Goal: Use online tool/utility: Utilize a website feature to perform a specific function

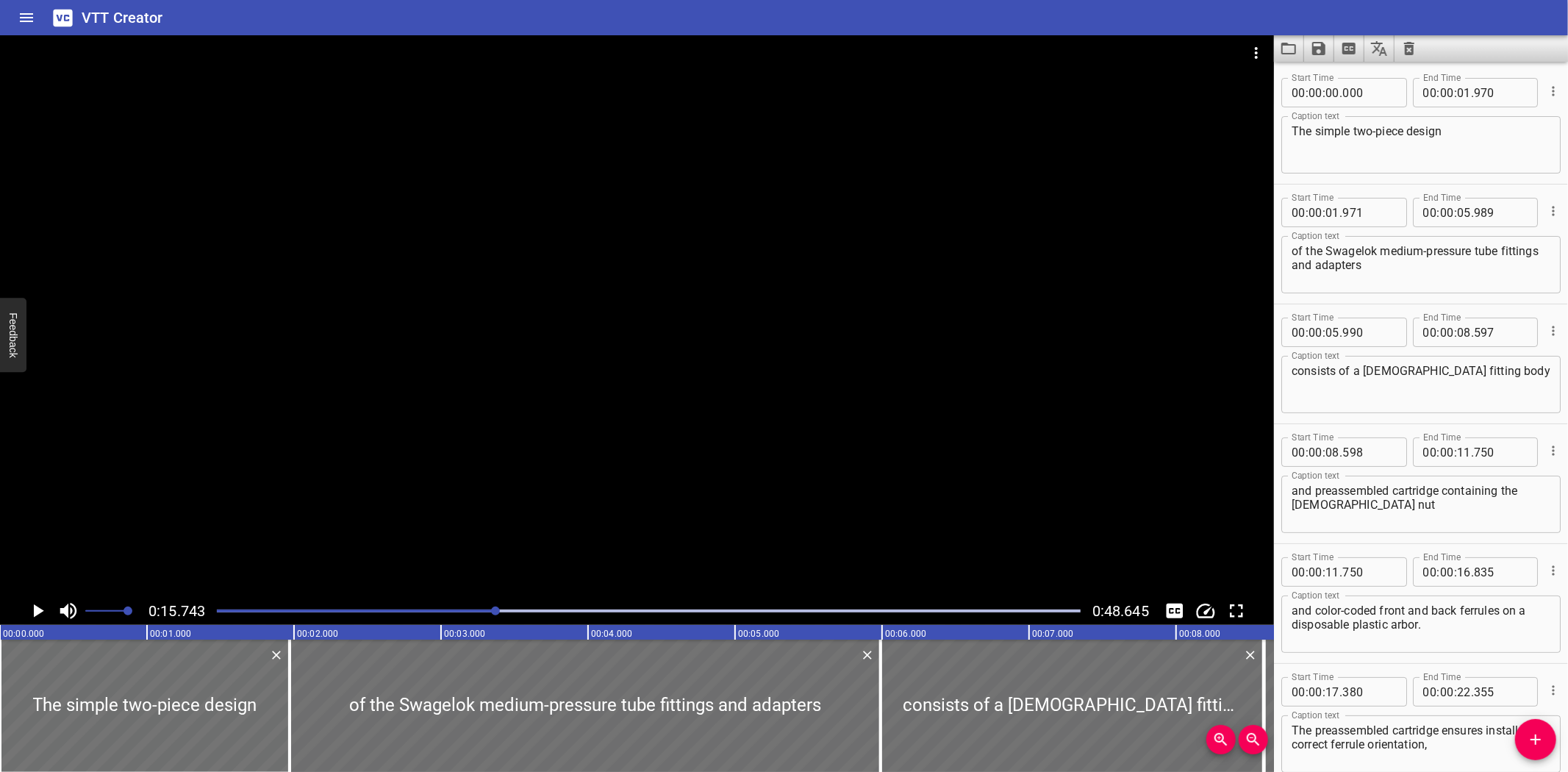
scroll to position [916, 0]
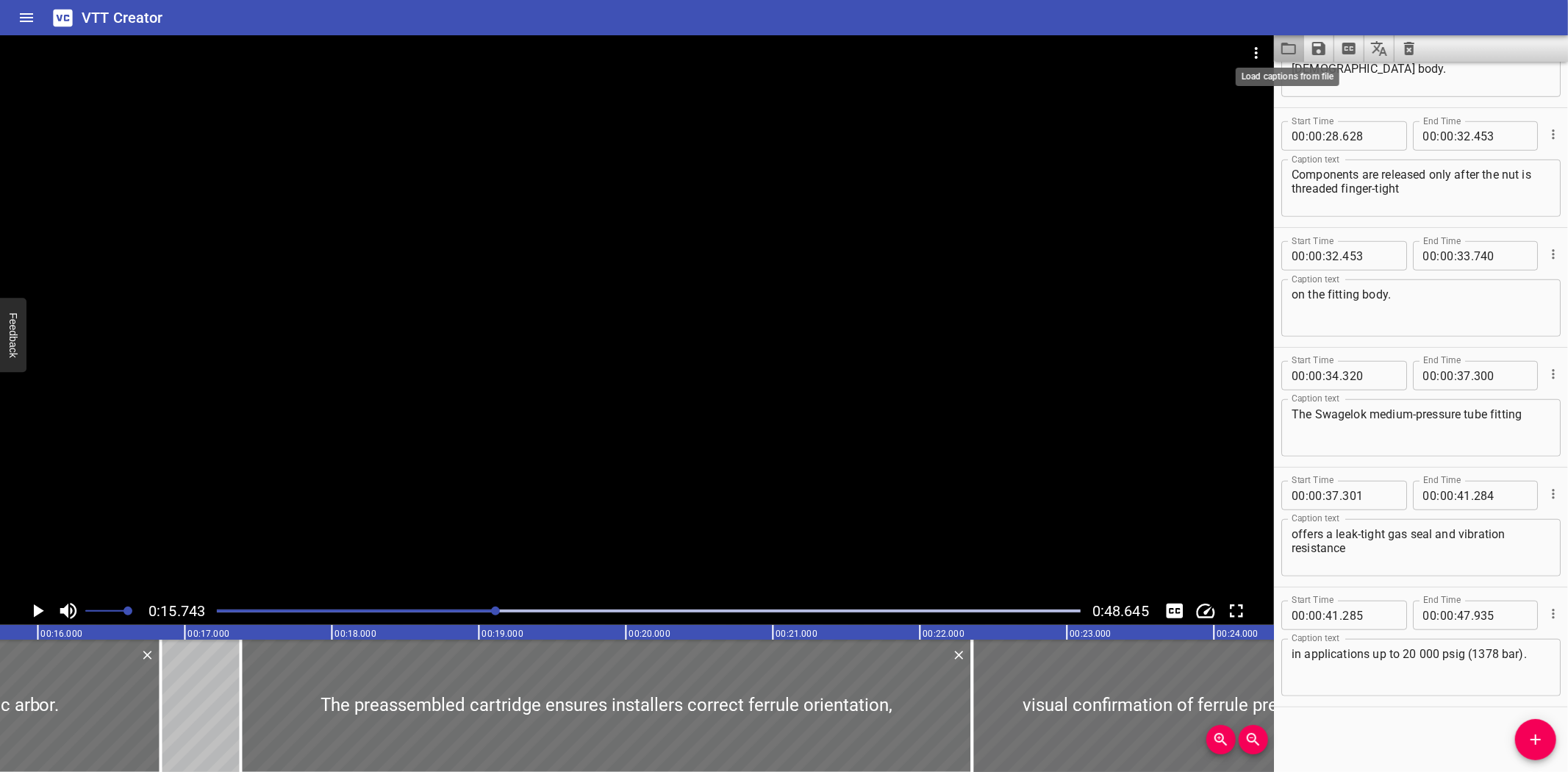
click at [1290, 41] on icon "Load captions from file" at bounding box center [1289, 48] width 18 height 18
click at [1418, 653] on textarea "in applications up to 20 000 psig (1378 bar)." at bounding box center [1421, 668] width 259 height 42
type textarea "in applications up to 20,000 psig (1378 bar)."
click at [1320, 55] on icon "Save captions to file" at bounding box center [1319, 48] width 18 height 18
click at [1321, 74] on li "Save to VTT file" at bounding box center [1357, 81] width 108 height 26
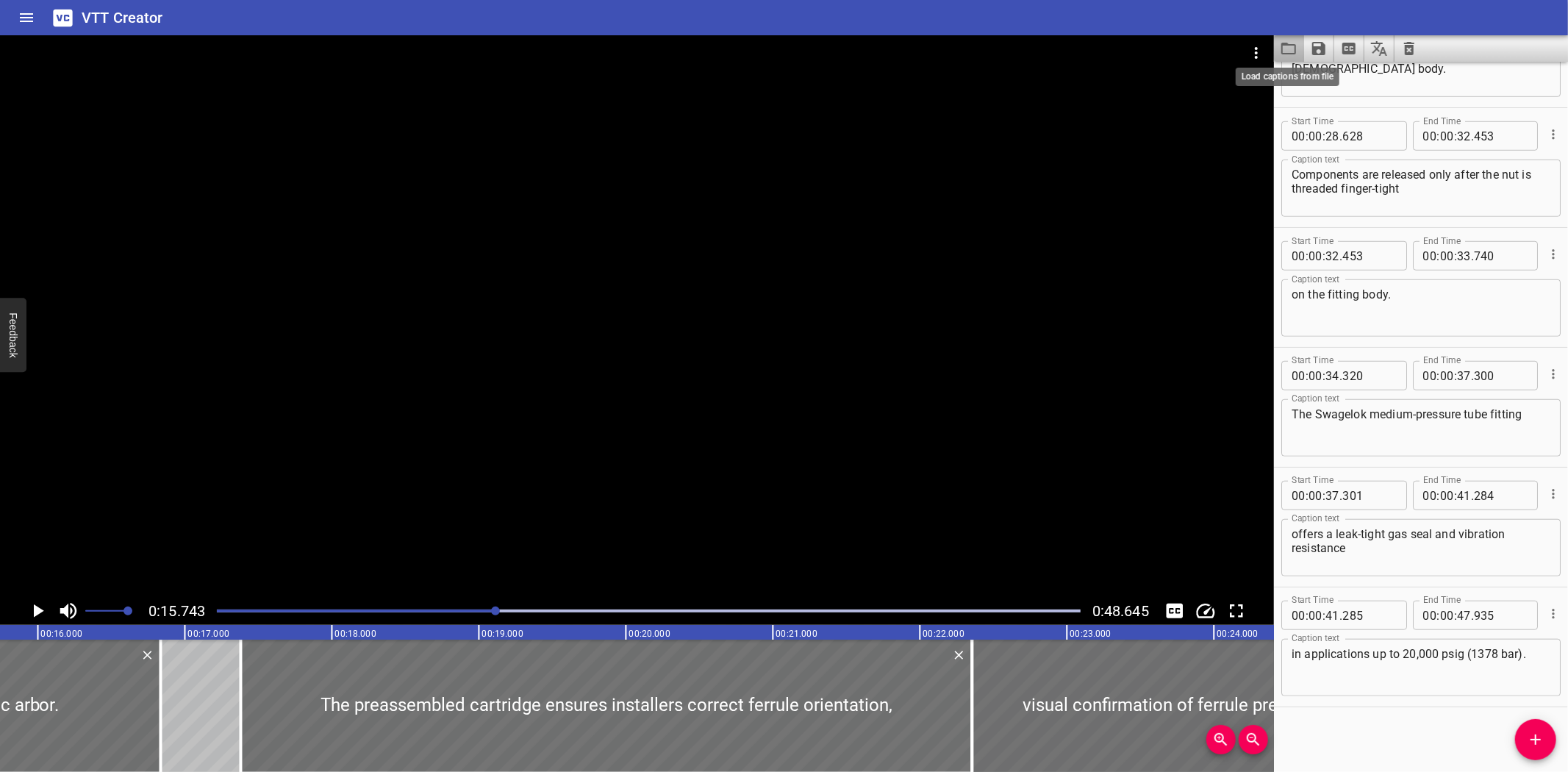
click at [1291, 53] on icon "Load captions from file" at bounding box center [1289, 48] width 18 height 18
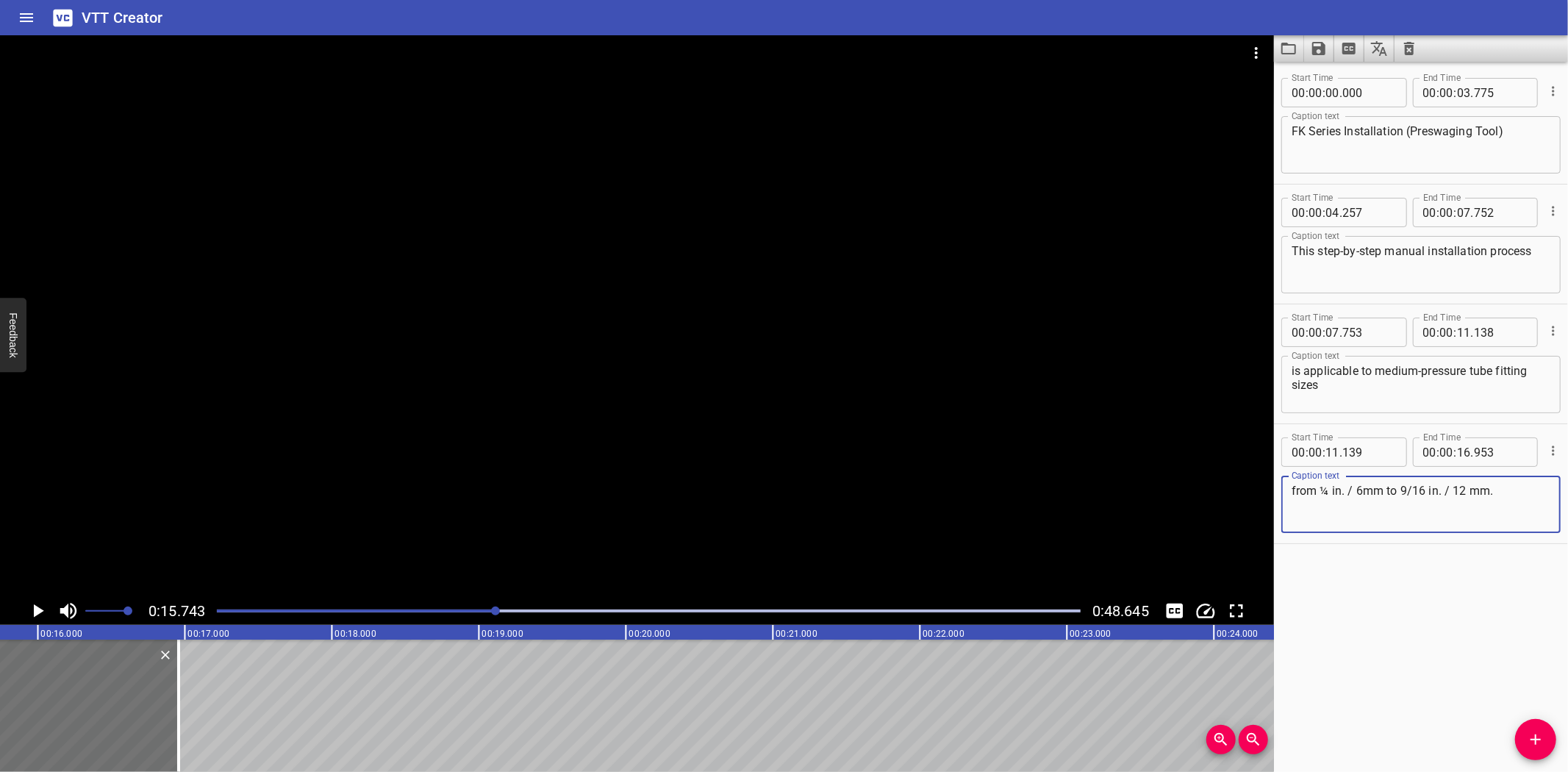
click at [1356, 495] on textarea "from ¼ in. / 6mm to 9/16 in. / 12 mm." at bounding box center [1421, 505] width 259 height 42
click at [1363, 494] on textarea "from ¼ in. / 6mm to 9/16 in. / 12 mm." at bounding box center [1421, 505] width 259 height 42
type textarea "from ¼ in. / 6 mm to 9/16 in. / 12 mm."
click at [1326, 49] on icon "Save captions to file" at bounding box center [1319, 48] width 18 height 18
click at [1340, 81] on li "Save to VTT file" at bounding box center [1357, 81] width 108 height 26
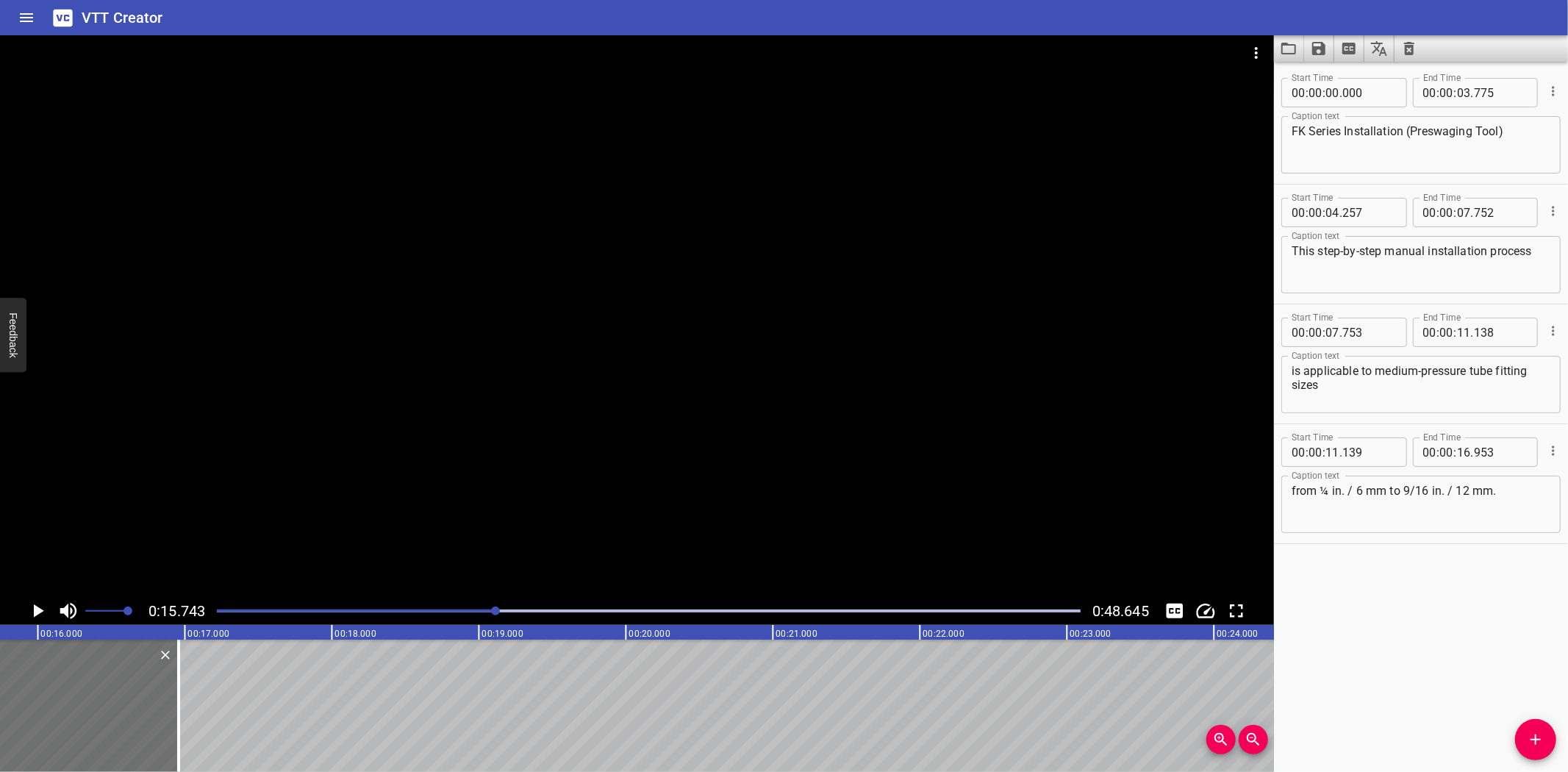
click at [704, 18] on div "VTT Creator" at bounding box center [784, 18] width 1568 height 35
click at [1291, 48] on icon "Load captions from file" at bounding box center [1289, 48] width 18 height 18
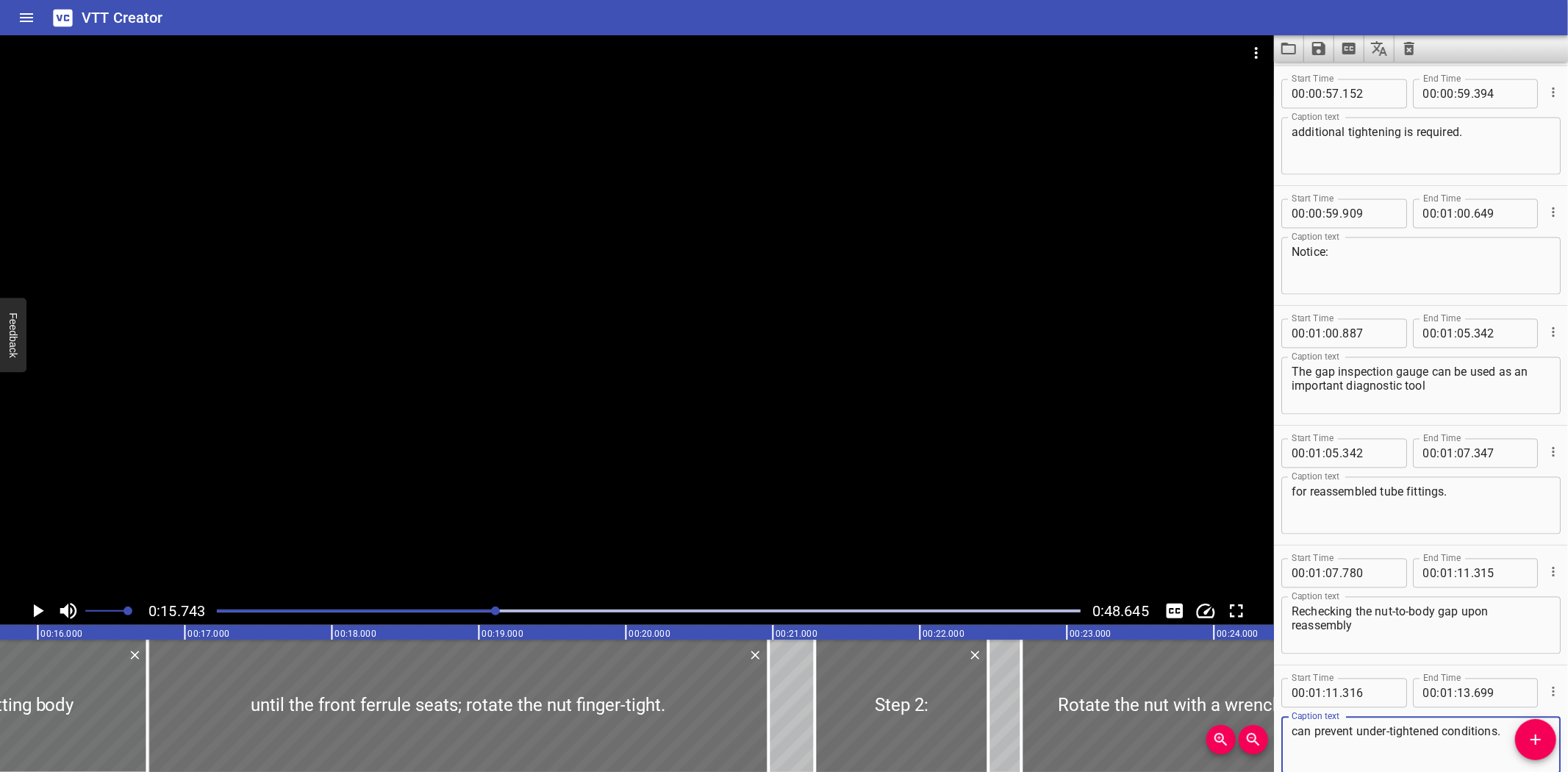
scroll to position [2473, 0]
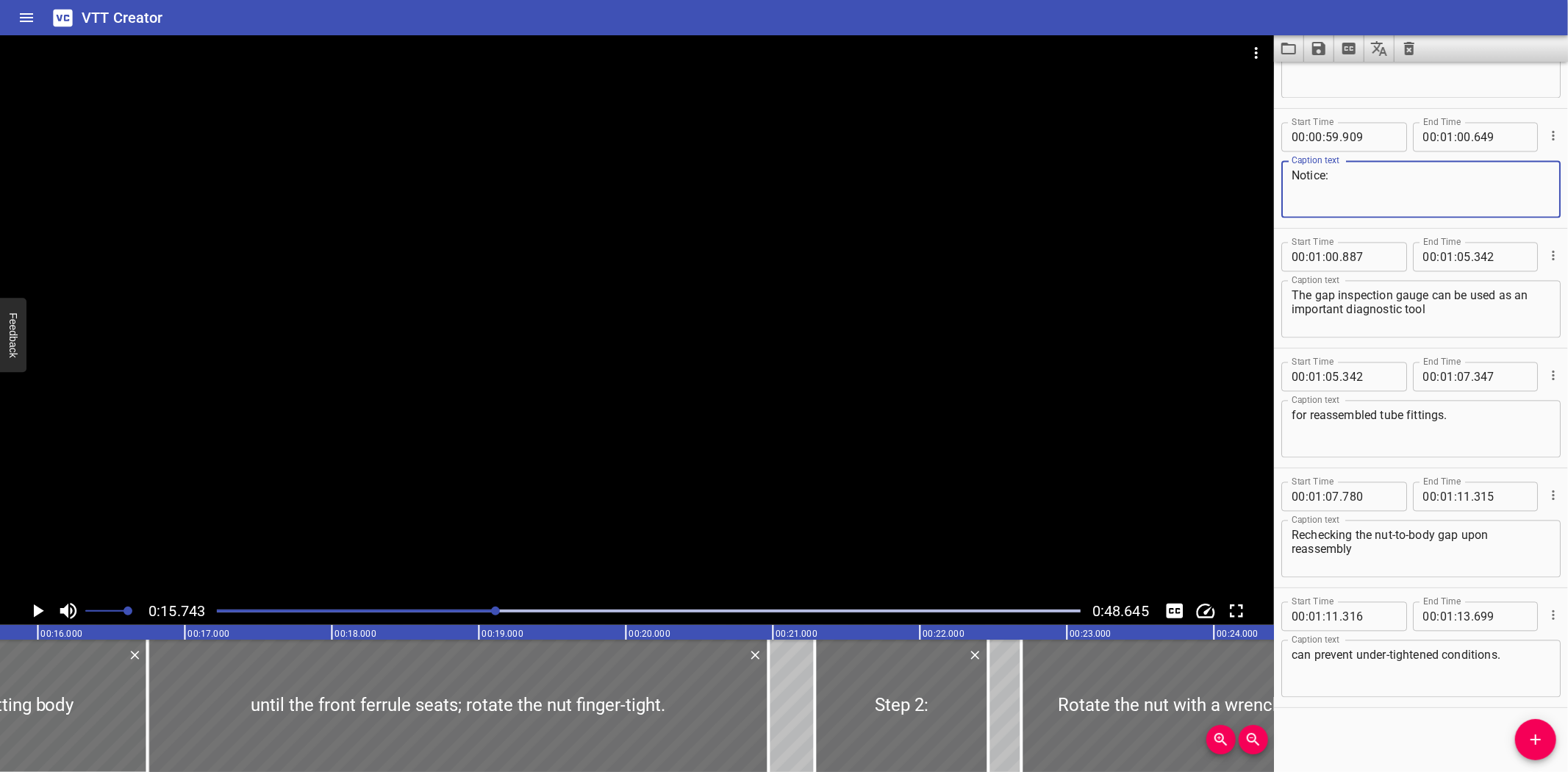
click at [1309, 172] on textarea "Notice:" at bounding box center [1421, 189] width 259 height 42
click at [1120, 16] on div "VTT Creator" at bounding box center [784, 18] width 1568 height 35
click at [1297, 45] on icon "Load captions from file" at bounding box center [1289, 48] width 18 height 18
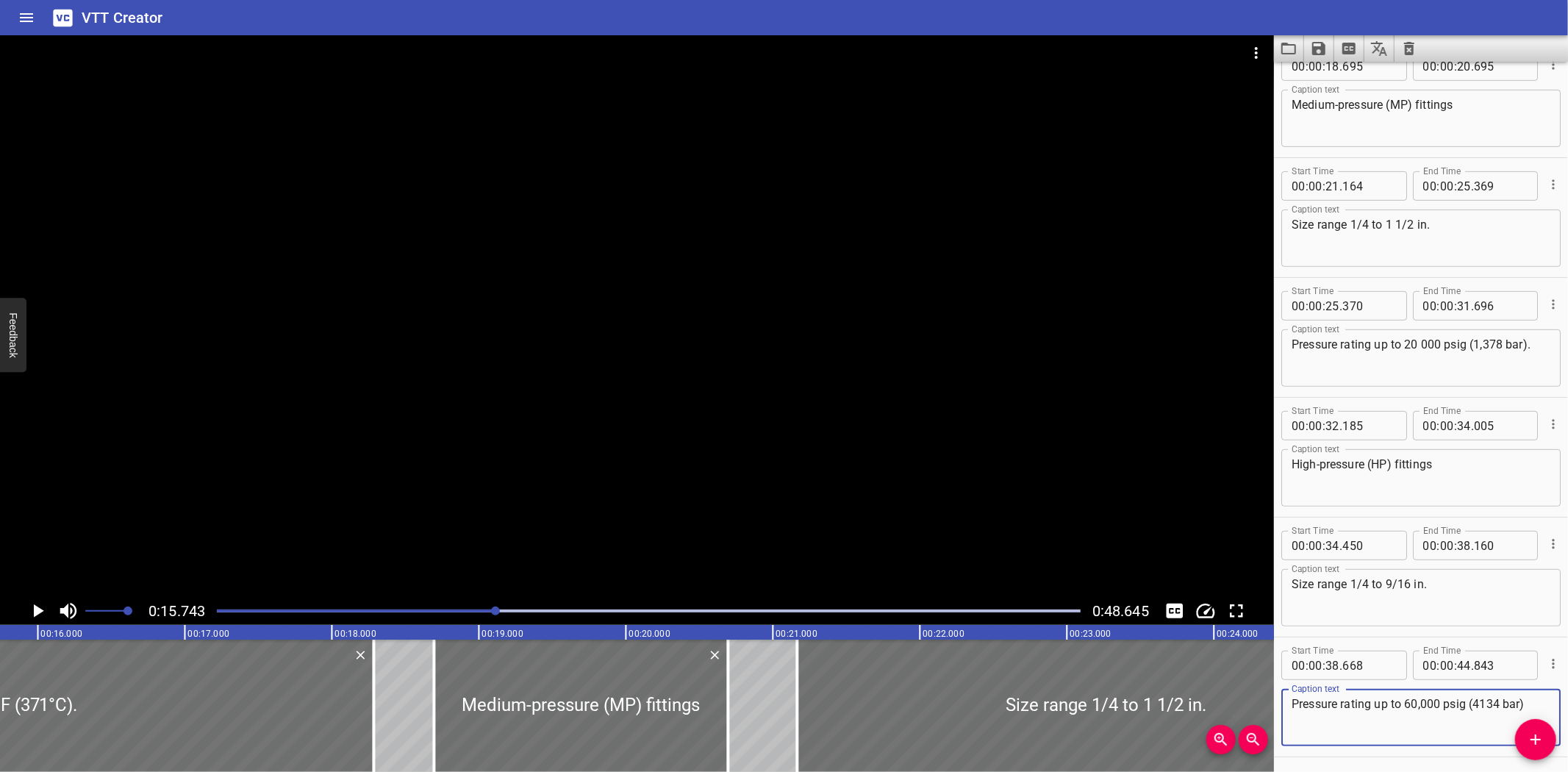
scroll to position [495, 0]
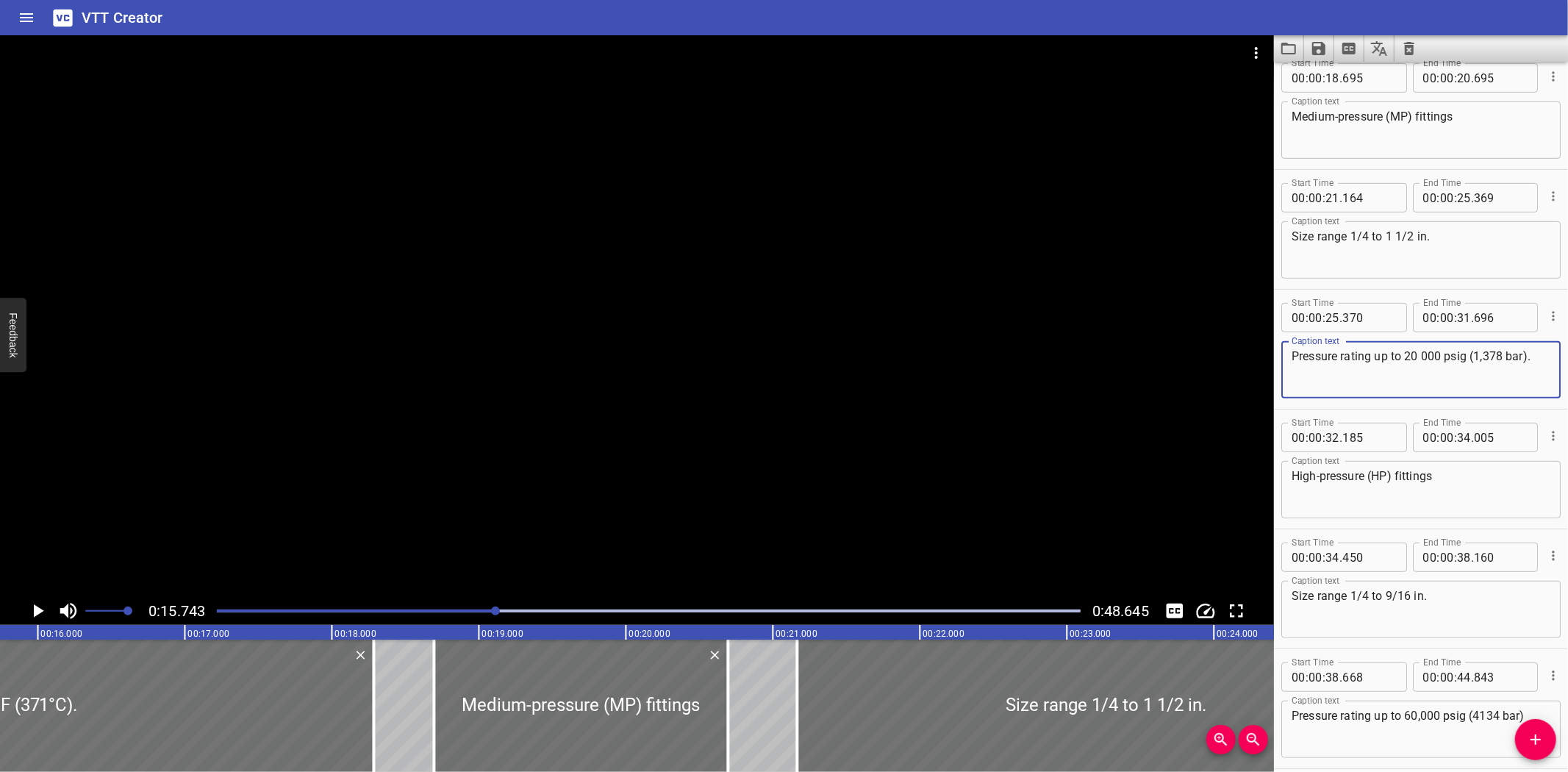
click at [1422, 356] on textarea "Pressure rating up to 20 000 psig (1,378 bar)." at bounding box center [1421, 370] width 259 height 42
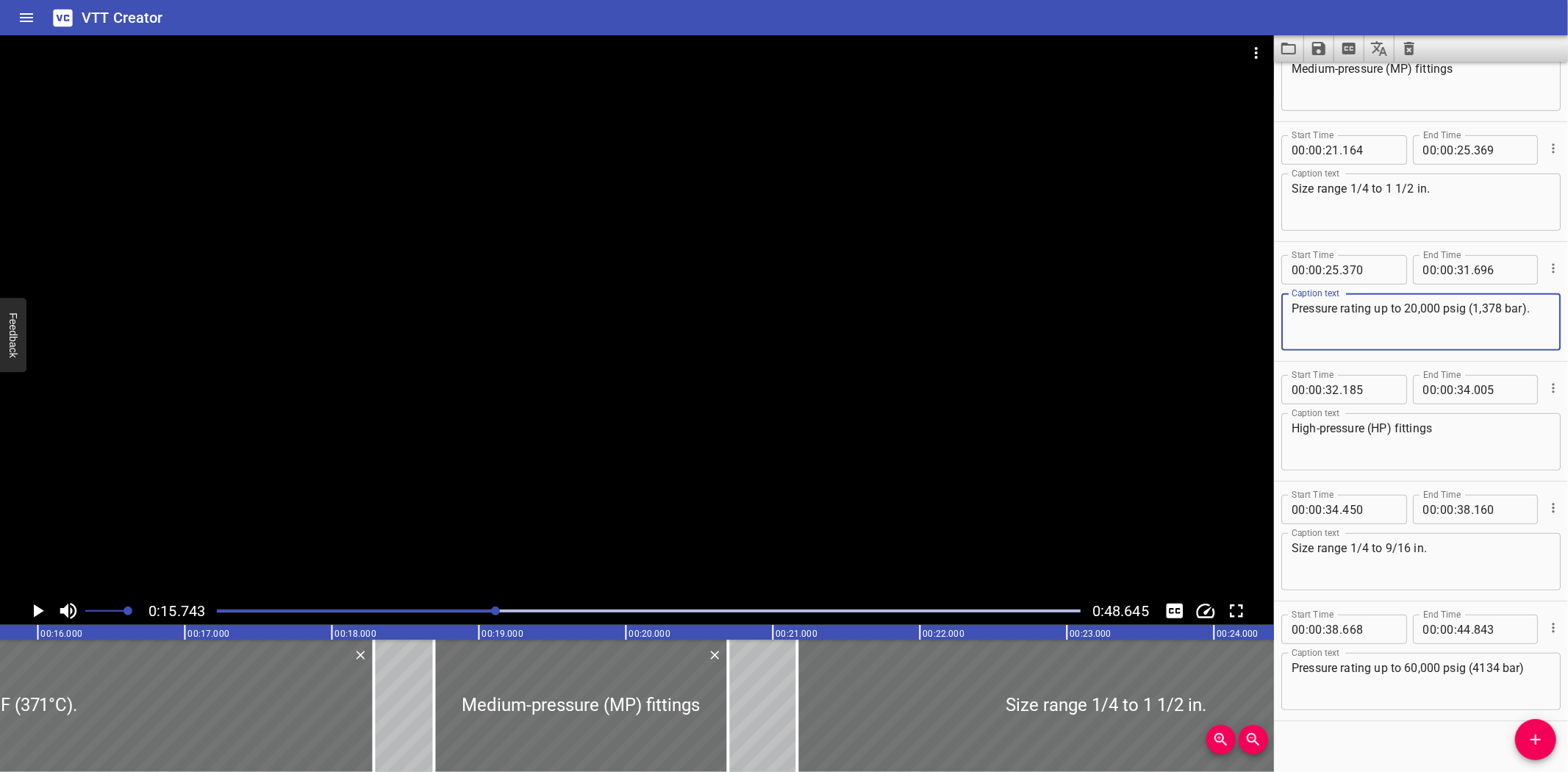
scroll to position [556, 0]
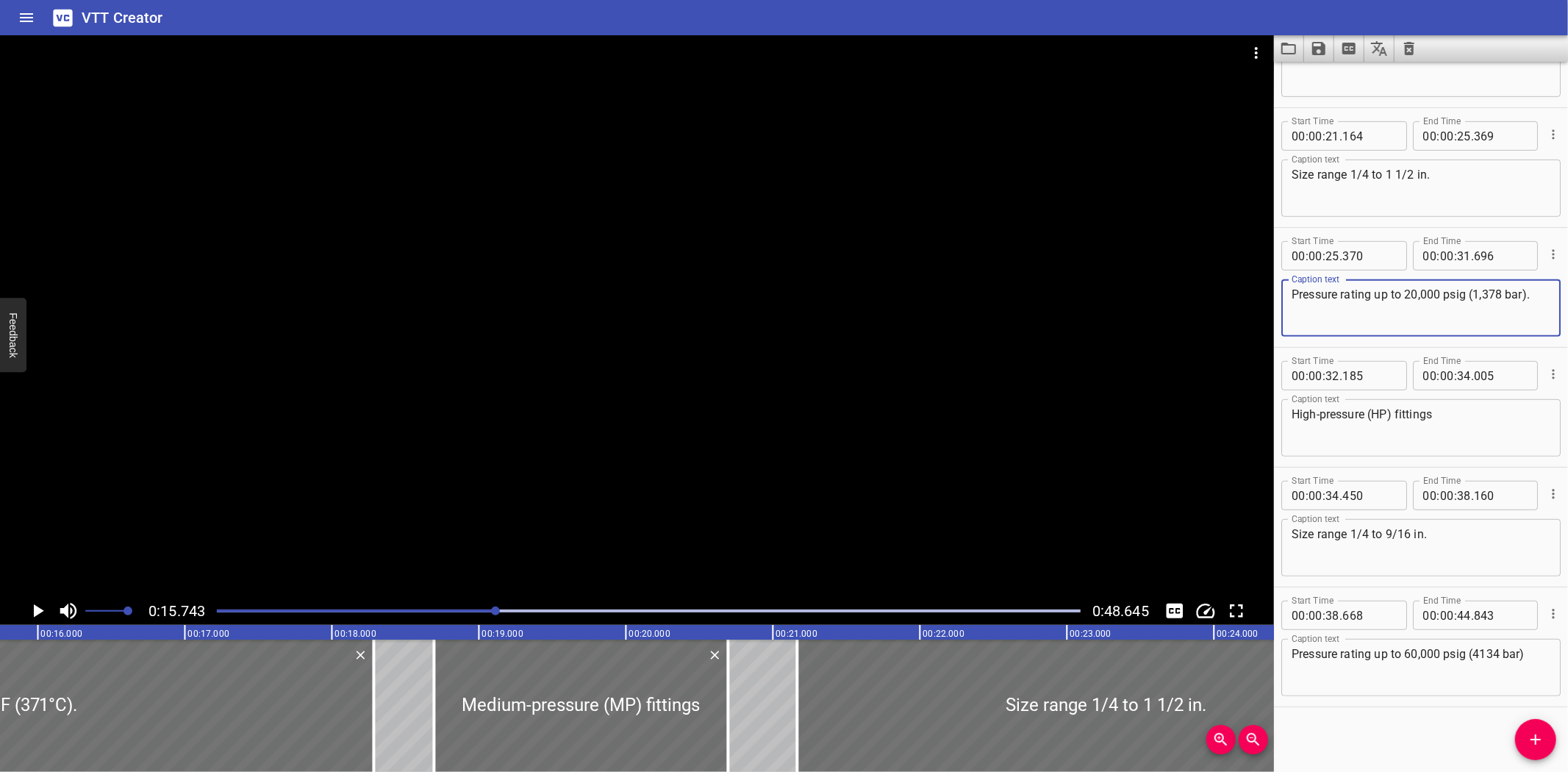
type textarea "Pressure rating up to 20,000 psig (1,378 bar)."
click at [1320, 48] on icon "Save captions to file" at bounding box center [1319, 48] width 13 height 13
click at [1313, 72] on li "Save to VTT file" at bounding box center [1357, 81] width 108 height 26
click at [638, 17] on div "VTT Creator" at bounding box center [784, 18] width 1568 height 35
click at [1290, 48] on icon "Load captions from file" at bounding box center [1289, 48] width 18 height 18
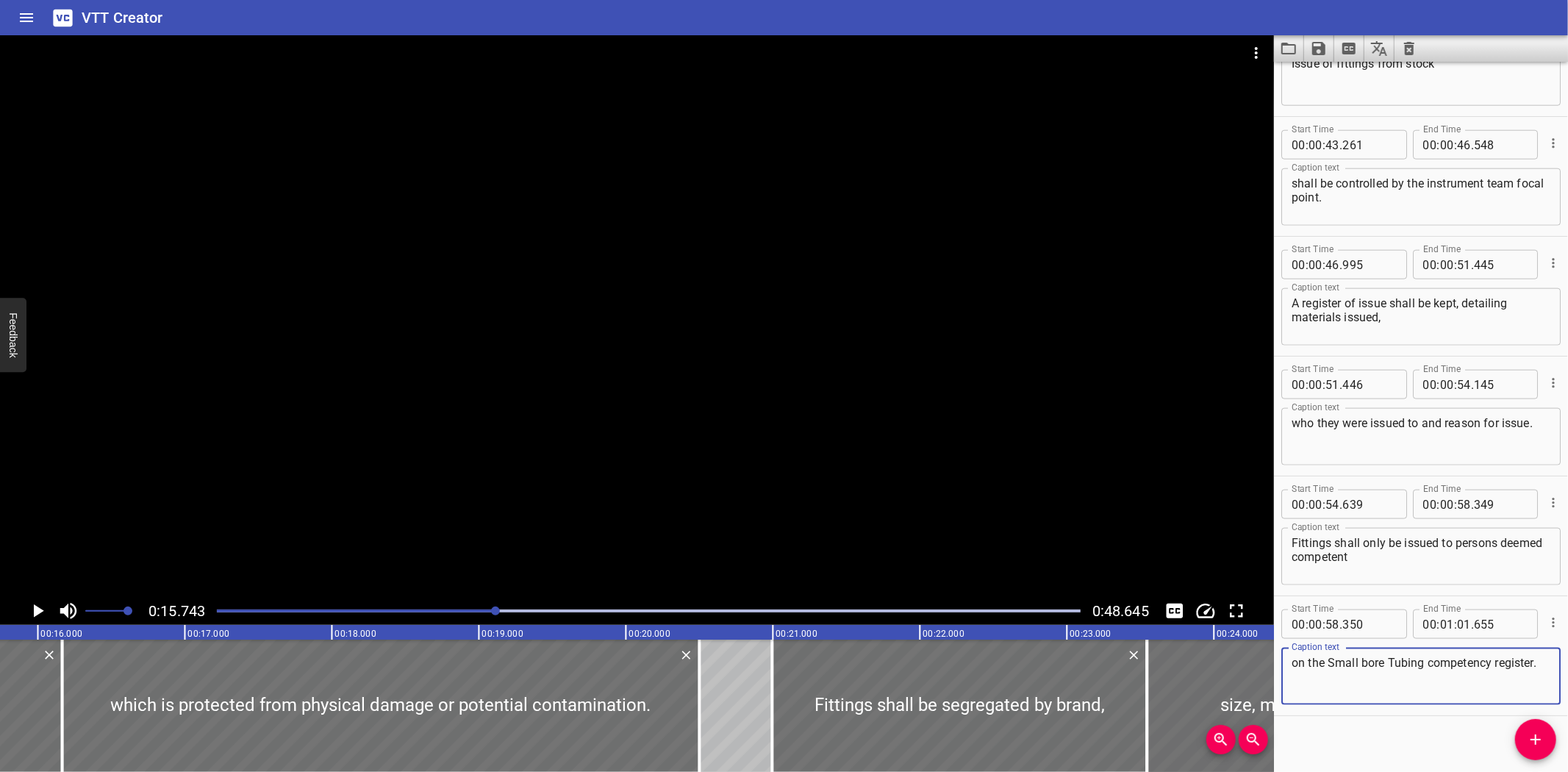
scroll to position [1394, 0]
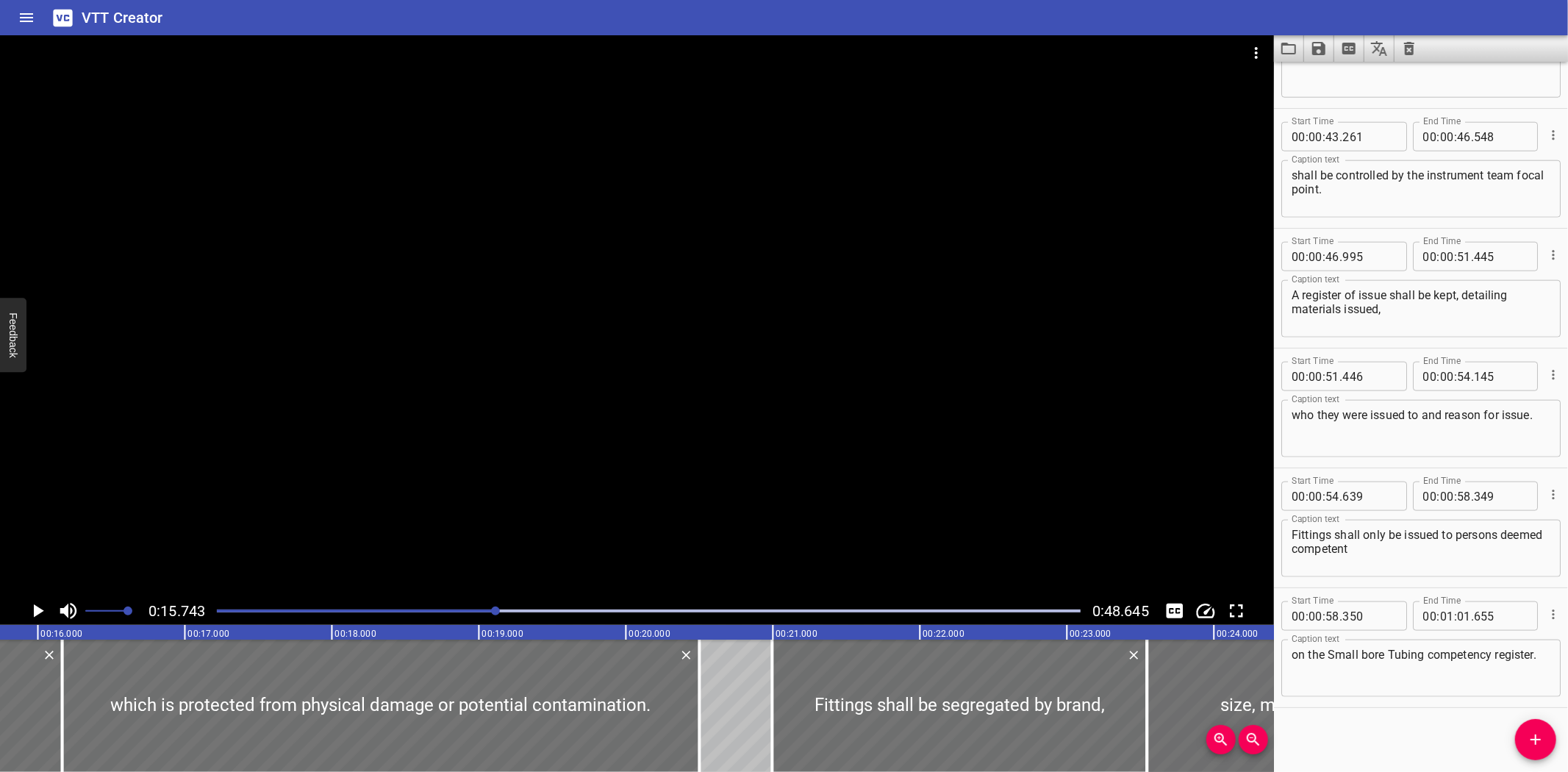
click at [1363, 650] on textarea "on the Small bore Tubing competency register." at bounding box center [1421, 669] width 259 height 42
click at [1435, 650] on textarea "on the Small-bore Tubing competency register." at bounding box center [1421, 669] width 259 height 42
click at [1295, 664] on textarea "on the Small-bore Tubing Competency register." at bounding box center [1421, 669] width 259 height 42
click at [1370, 649] on textarea "on the Small-bore Tubing Competency Register." at bounding box center [1421, 669] width 259 height 42
type textarea "on the Small-Bore Tubing Competency Register."
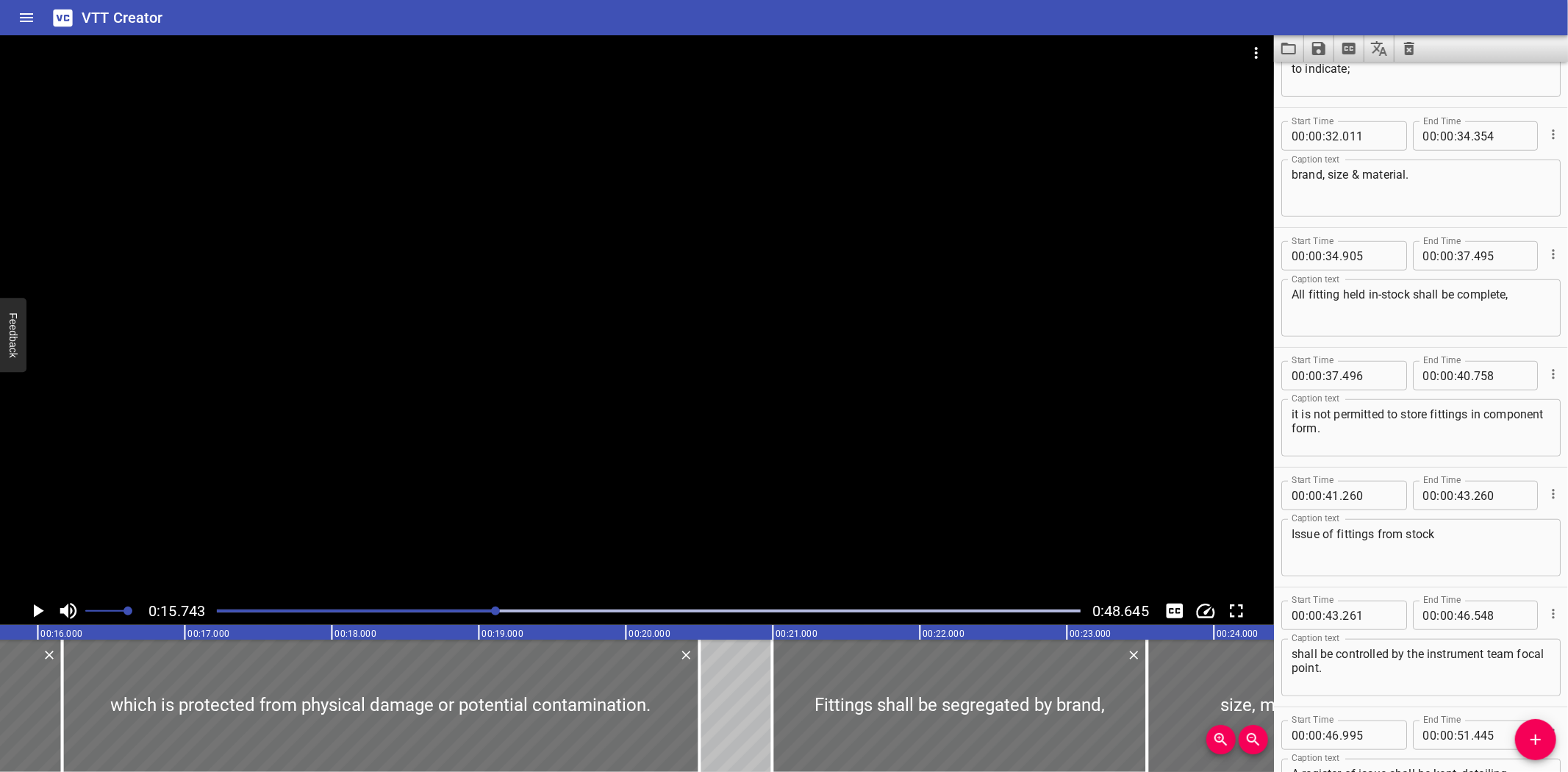
scroll to position [904, 0]
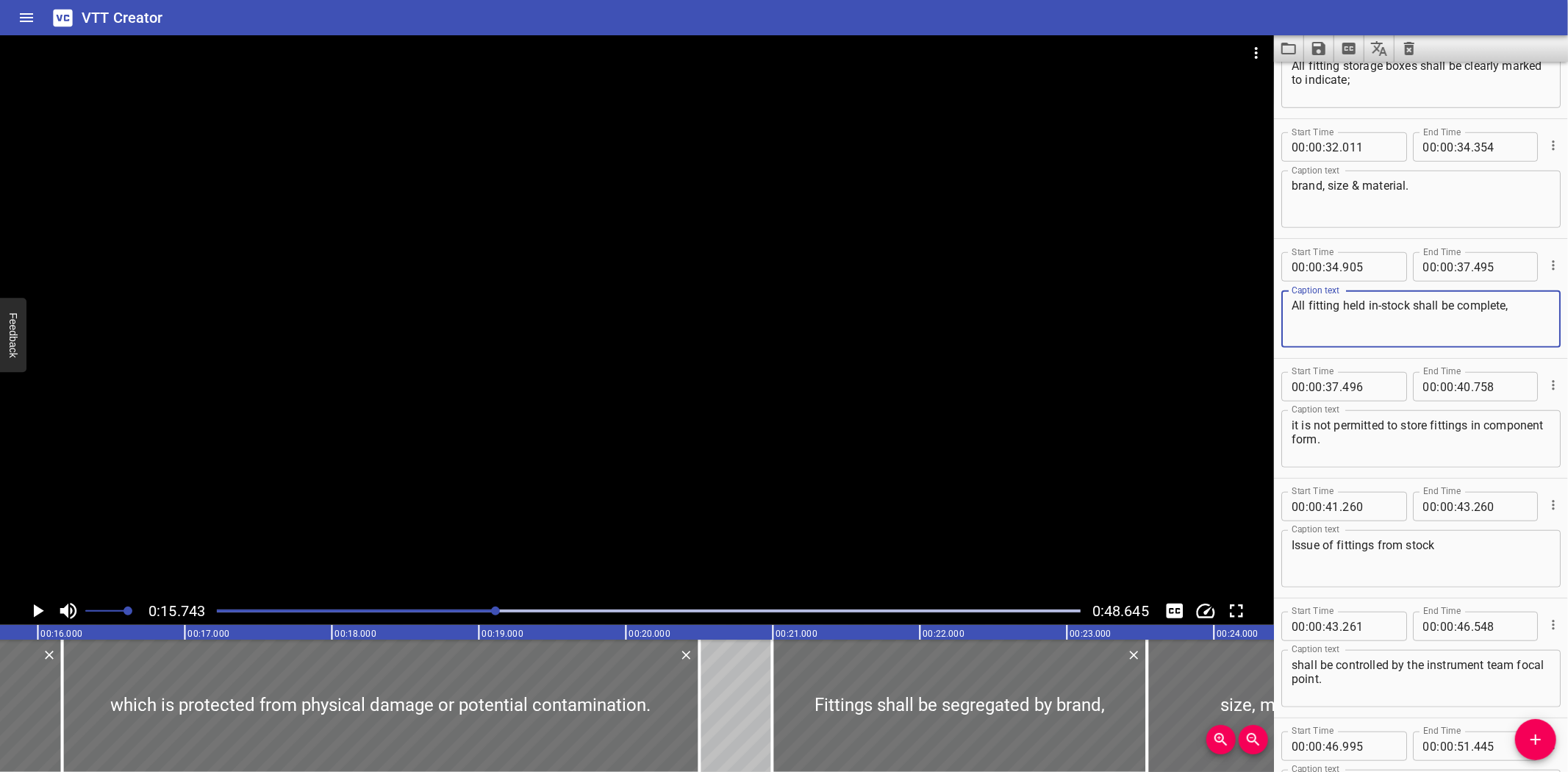
click at [1339, 301] on textarea "All fitting held in-stock shall be complete," at bounding box center [1421, 319] width 259 height 42
type textarea "All fittings held in-stock shall be complete,"
click at [1316, 41] on icon "Save captions to file" at bounding box center [1319, 48] width 18 height 18
click at [1338, 79] on li "Save to VTT file" at bounding box center [1357, 81] width 108 height 26
click at [1290, 47] on icon "Load captions from file" at bounding box center [1289, 48] width 18 height 18
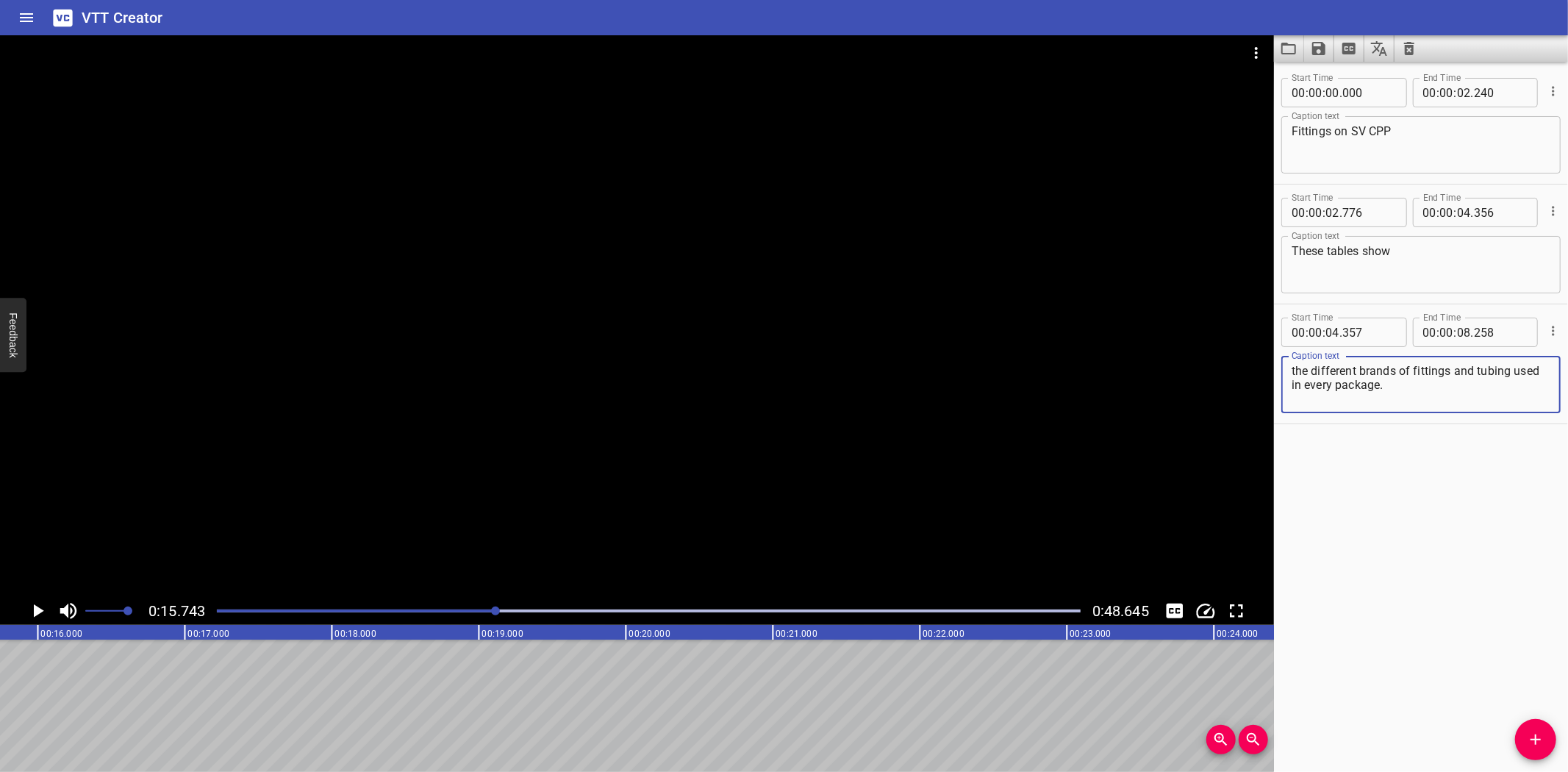
click at [1278, 44] on button "Load captions from file" at bounding box center [1289, 48] width 30 height 26
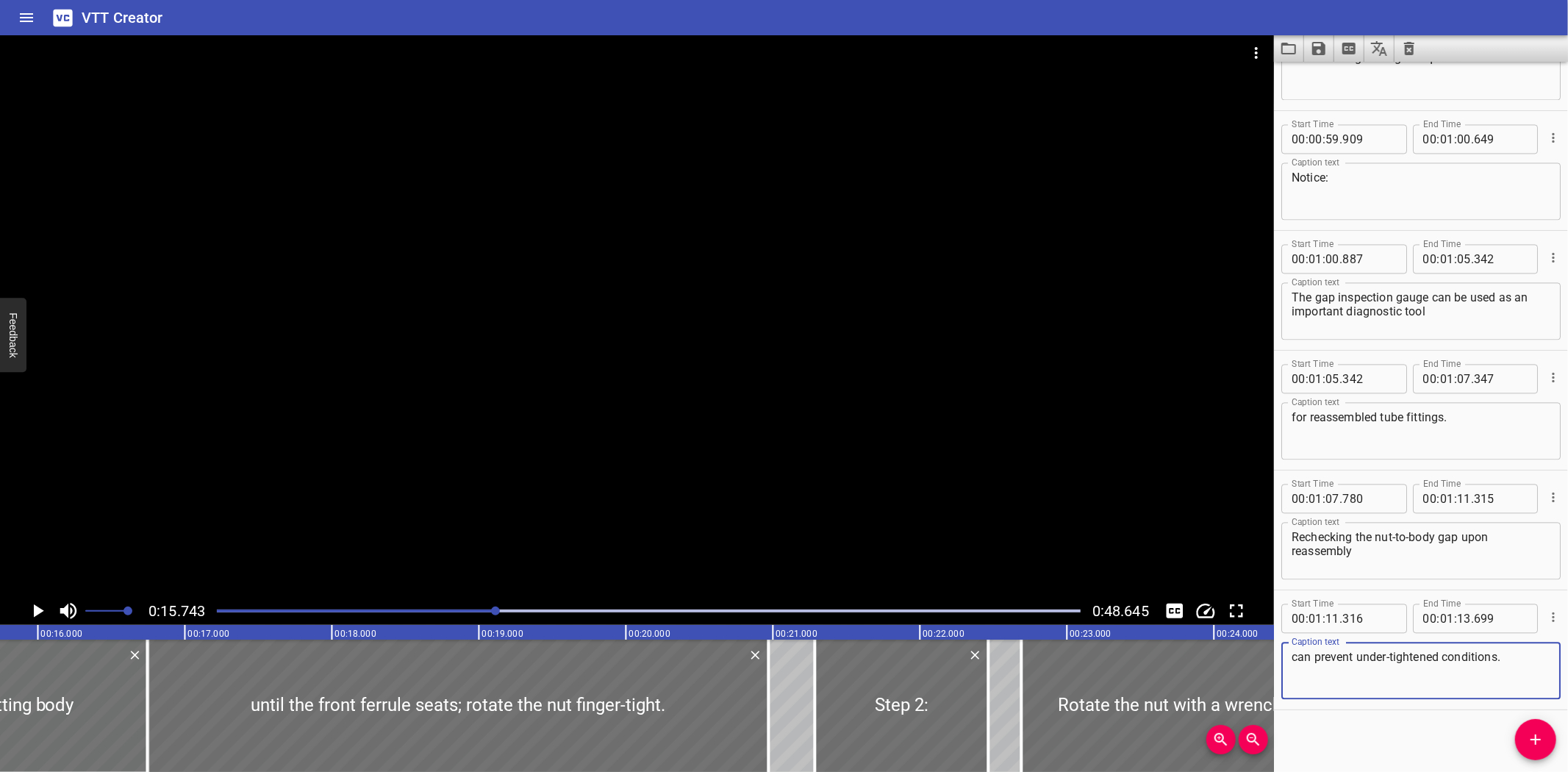
scroll to position [2473, 0]
click at [1308, 175] on textarea "Notice:" at bounding box center [1421, 189] width 259 height 42
type textarea "Note:"
click at [1312, 53] on icon "Save captions to file" at bounding box center [1319, 48] width 18 height 18
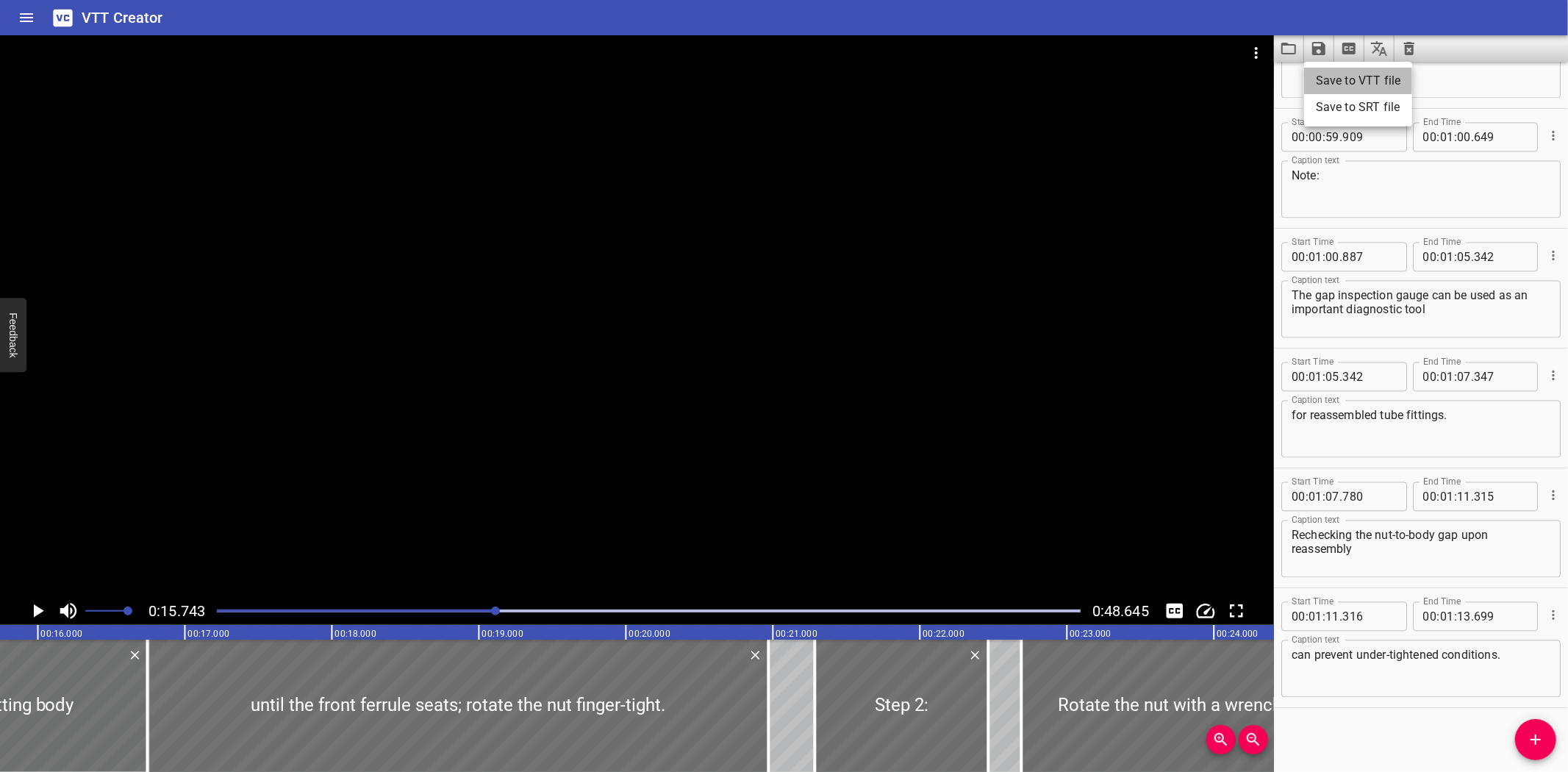
click at [1326, 77] on li "Save to VTT file" at bounding box center [1357, 81] width 108 height 26
click at [535, 27] on div "VTT Creator" at bounding box center [784, 18] width 1568 height 35
click at [1291, 57] on icon "Load captions from file" at bounding box center [1289, 48] width 18 height 18
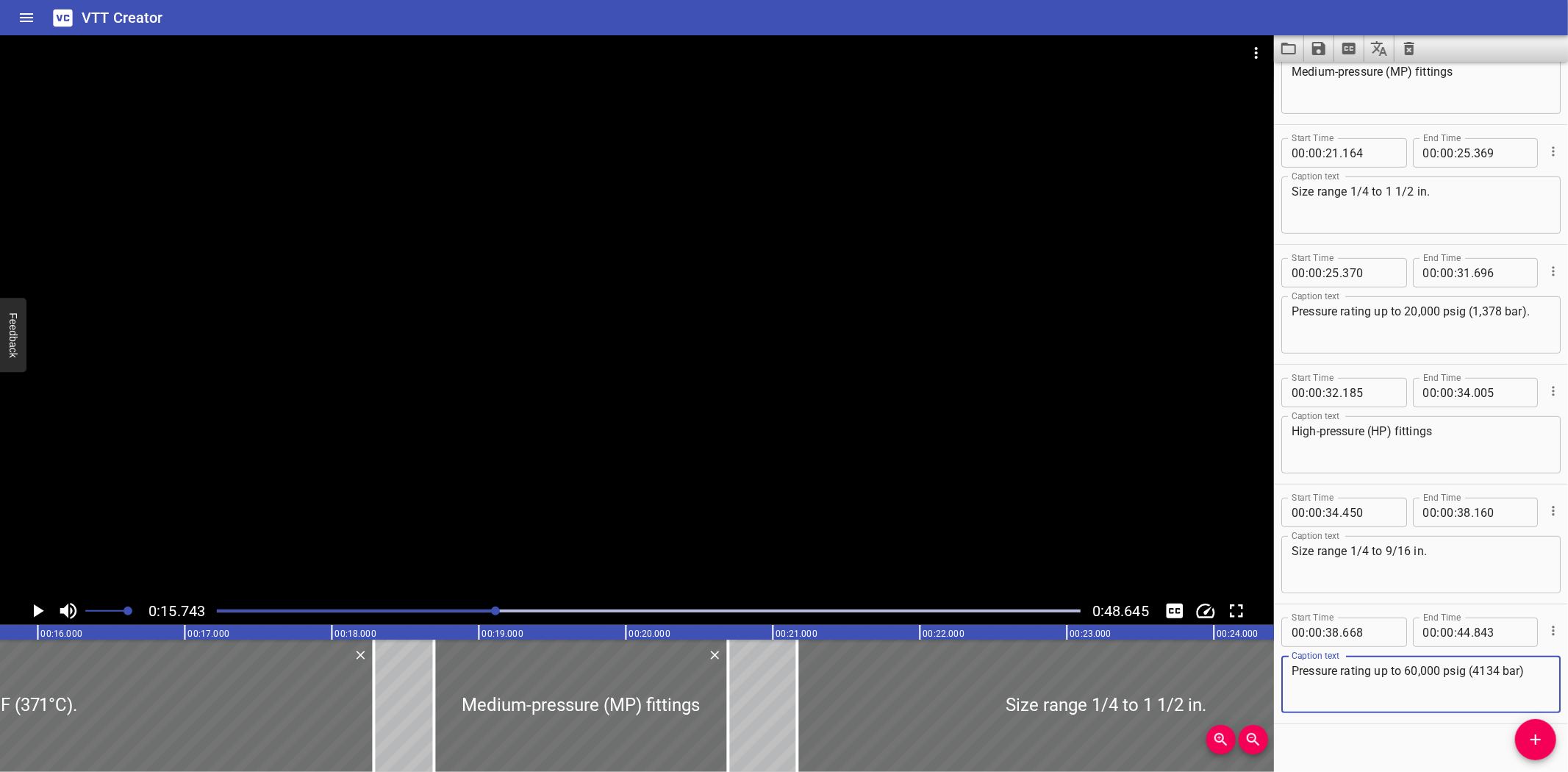
scroll to position [556, 0]
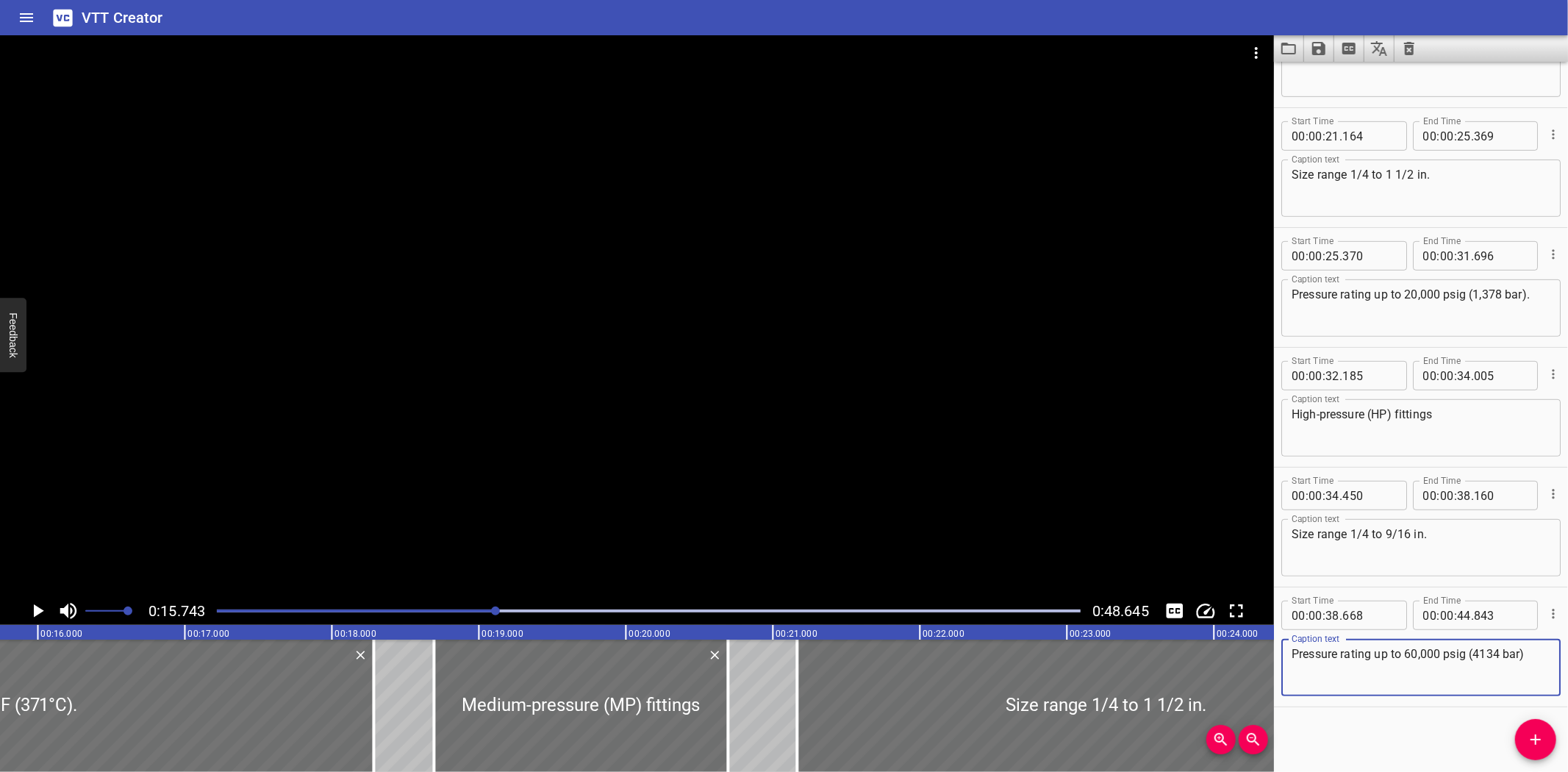
click at [1282, 45] on icon "Load captions from file" at bounding box center [1288, 48] width 15 height 11
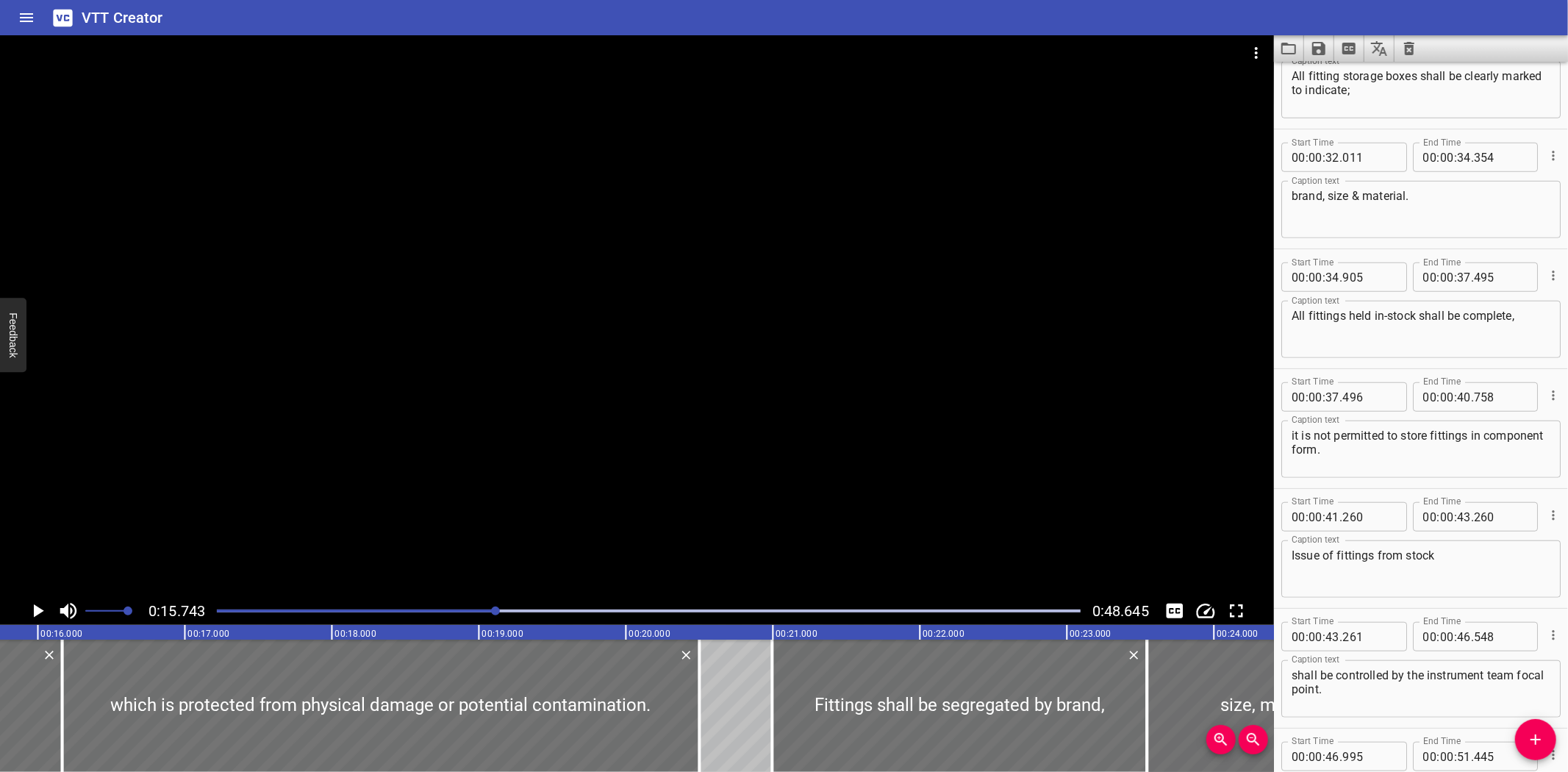
scroll to position [869, 0]
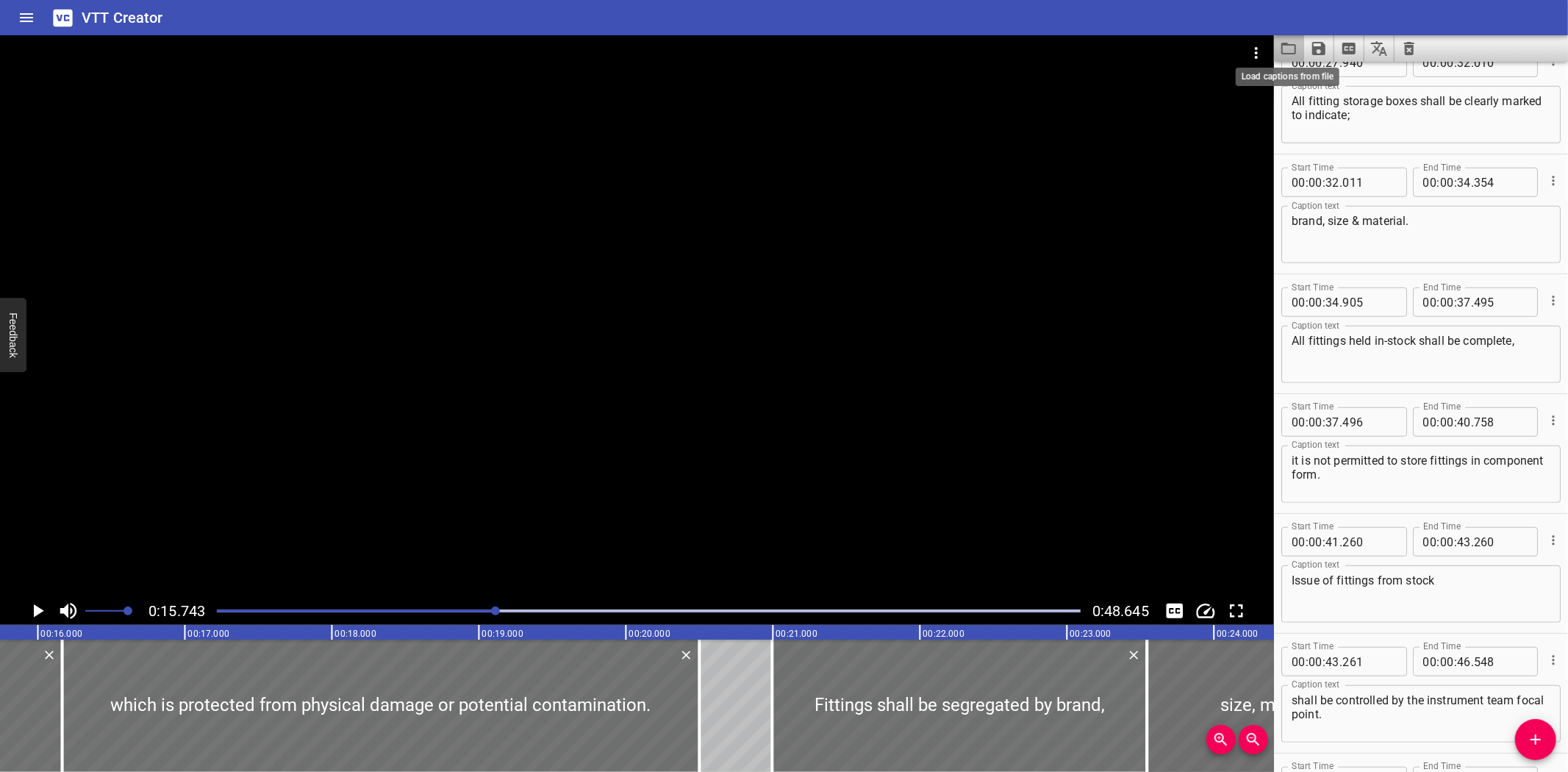
click at [1292, 46] on icon "Load captions from file" at bounding box center [1289, 48] width 18 height 18
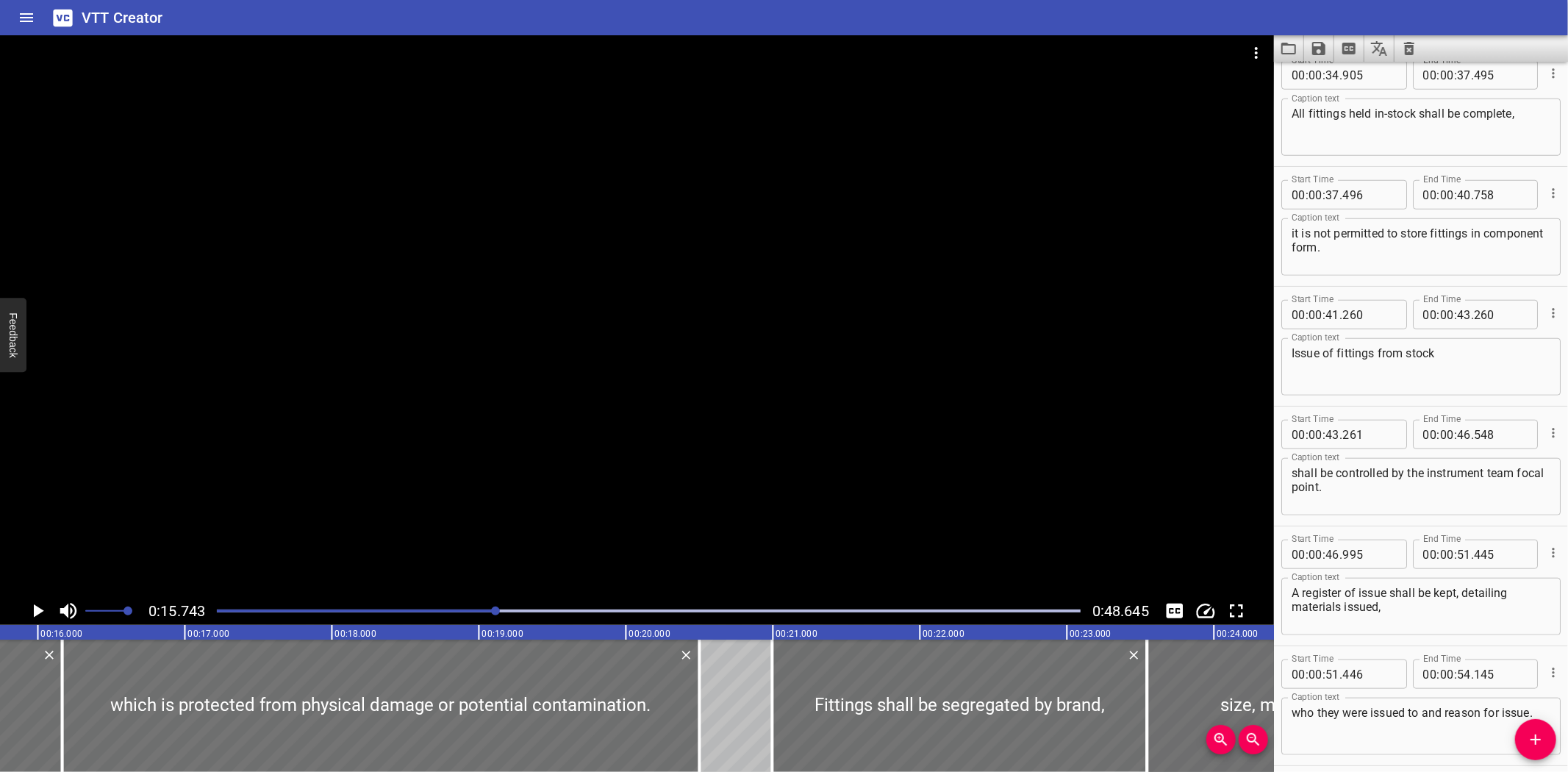
scroll to position [1086, 0]
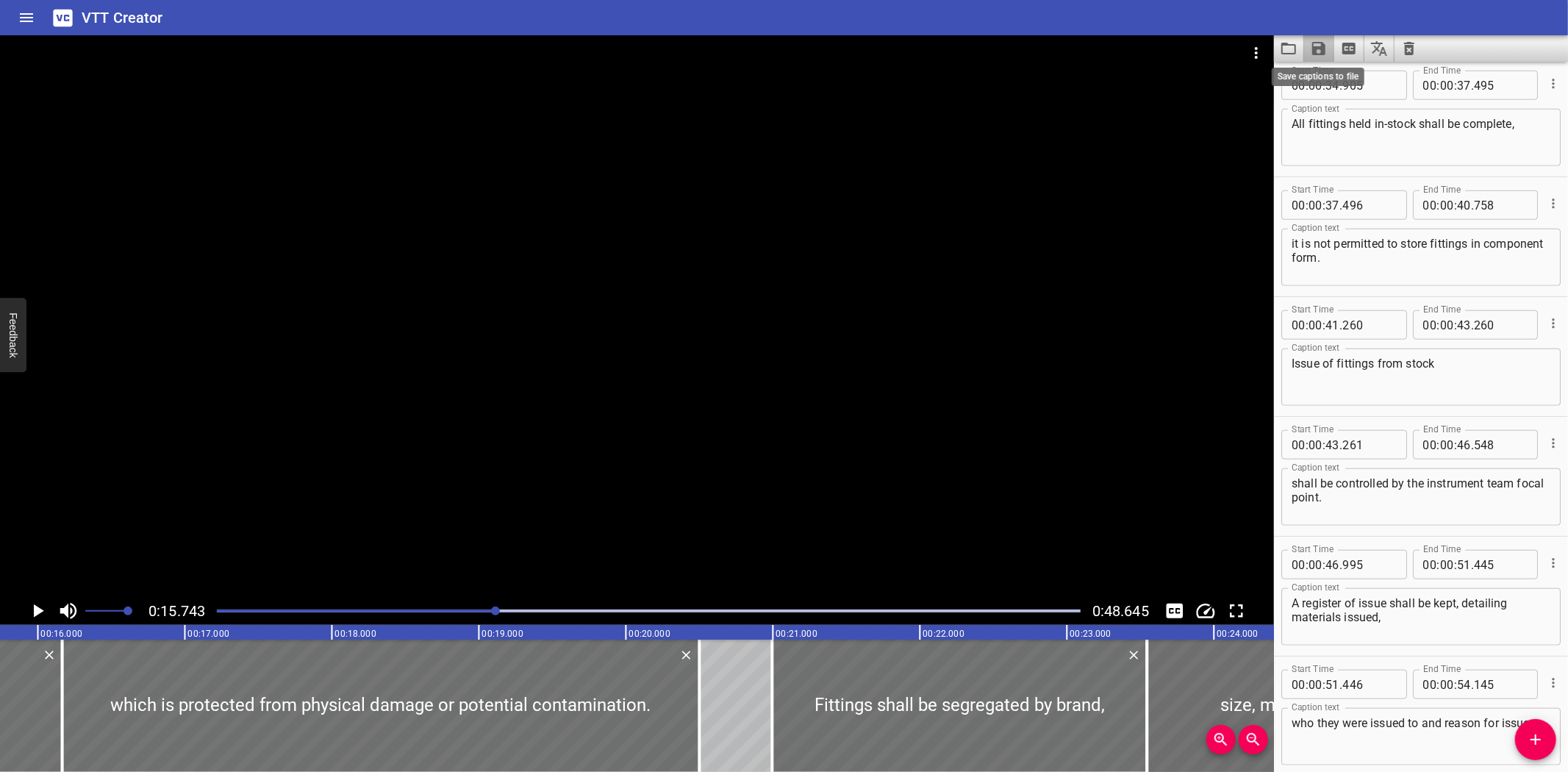
click at [1325, 56] on icon "Save captions to file" at bounding box center [1319, 48] width 18 height 18
click at [1340, 80] on li "Save to VTT file" at bounding box center [1357, 81] width 108 height 26
